Goal: Check status: Check status

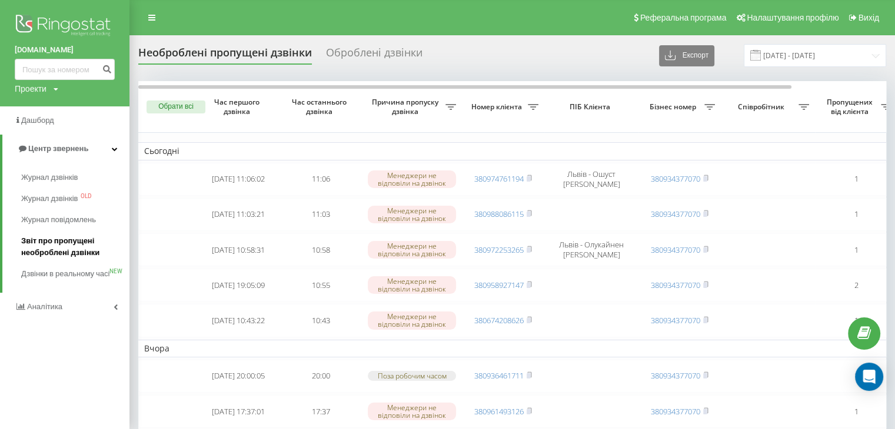
click at [55, 245] on span "Звіт про пропущені необроблені дзвінки" at bounding box center [72, 247] width 102 height 24
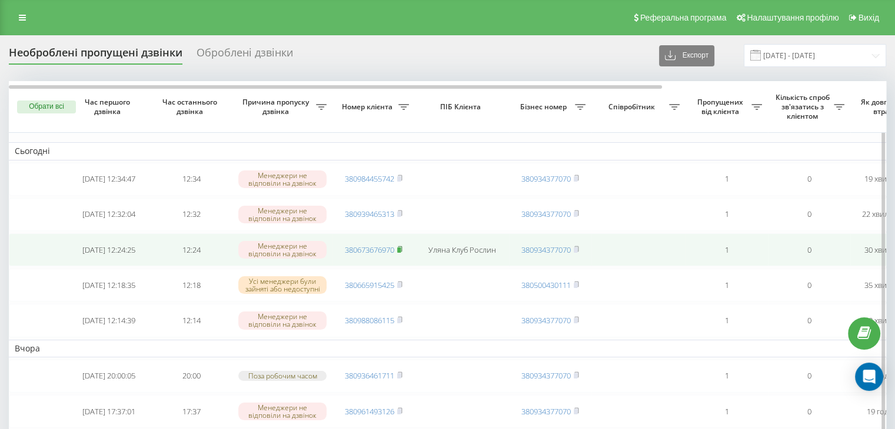
click at [400, 248] on rect at bounding box center [399, 250] width 4 height 5
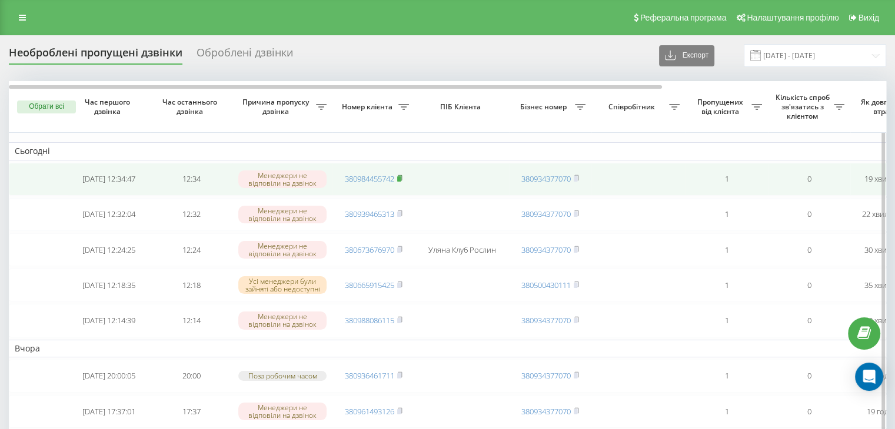
click at [401, 176] on rect at bounding box center [399, 178] width 4 height 5
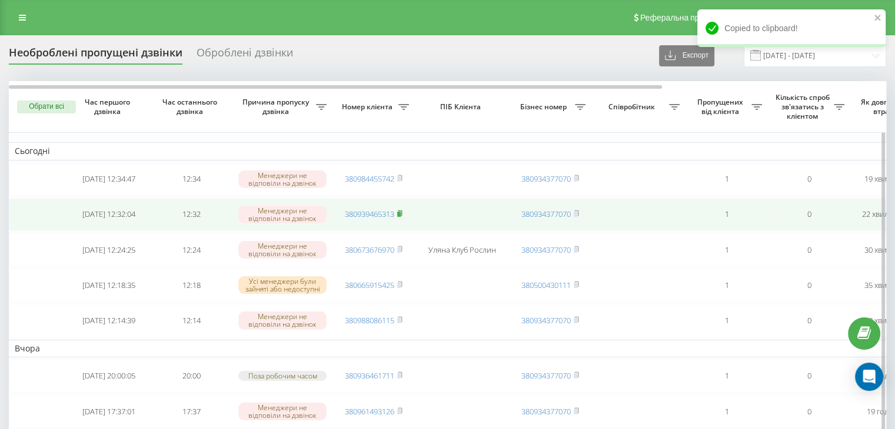
click at [401, 210] on icon at bounding box center [399, 213] width 5 height 7
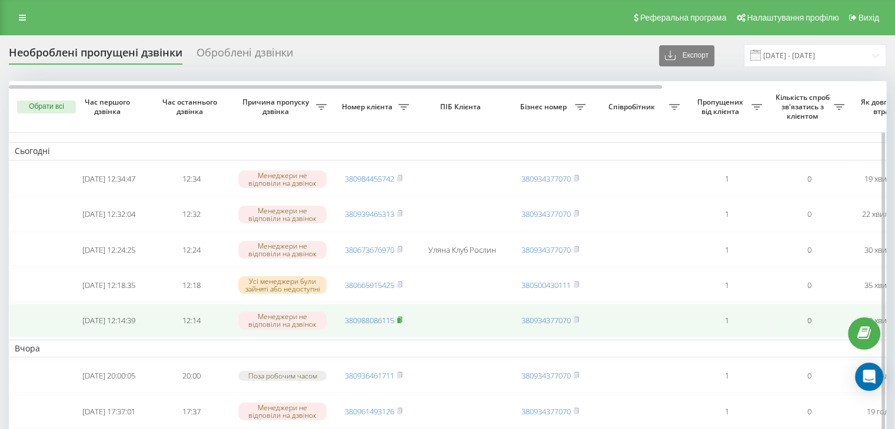
click at [401, 318] on rect at bounding box center [399, 320] width 4 height 5
